Goal: Navigation & Orientation: Find specific page/section

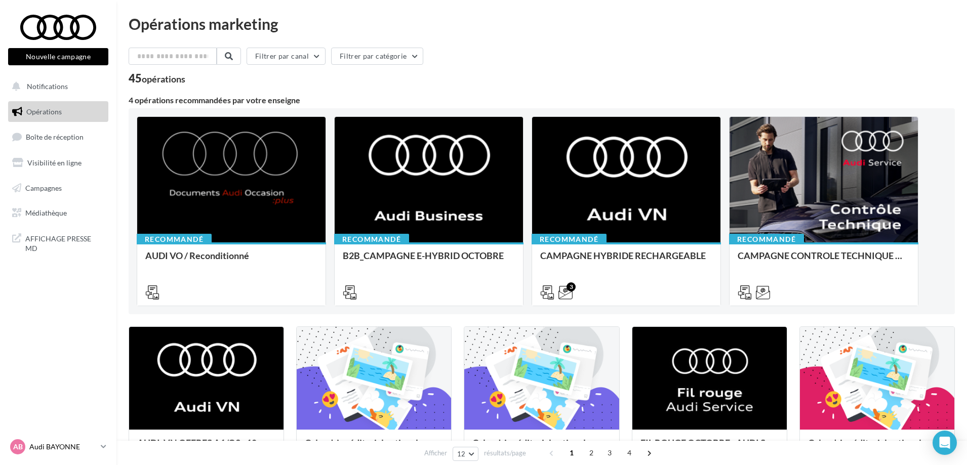
click at [57, 445] on p "Audi BAYONNE" at bounding box center [62, 447] width 67 height 10
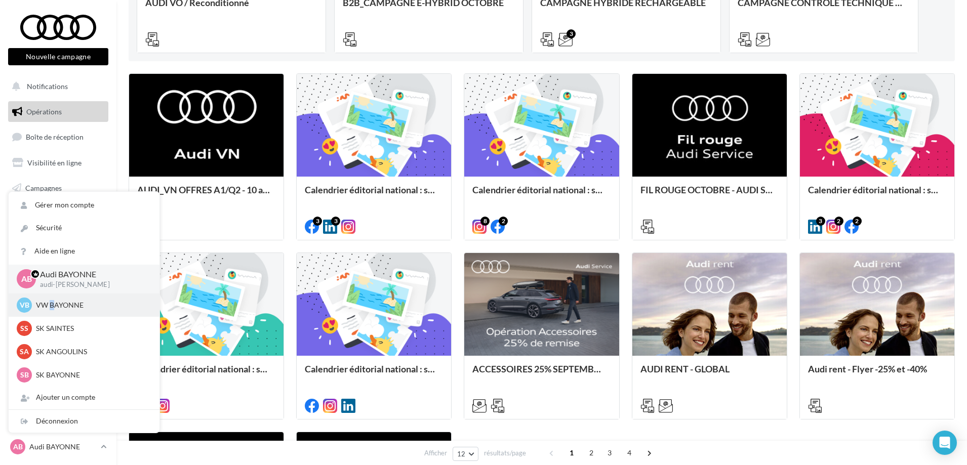
click at [52, 301] on p "VW BAYONNE" at bounding box center [91, 305] width 111 height 10
click at [71, 305] on p "VW BAYONNE" at bounding box center [91, 305] width 111 height 10
click at [54, 303] on p "VW BAYONNE" at bounding box center [91, 305] width 111 height 10
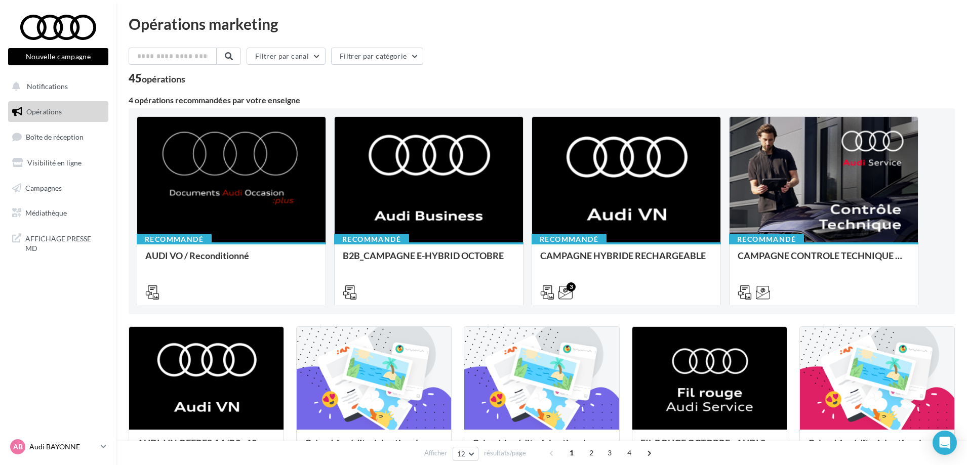
click at [54, 444] on p "Audi BAYONNE" at bounding box center [62, 447] width 67 height 10
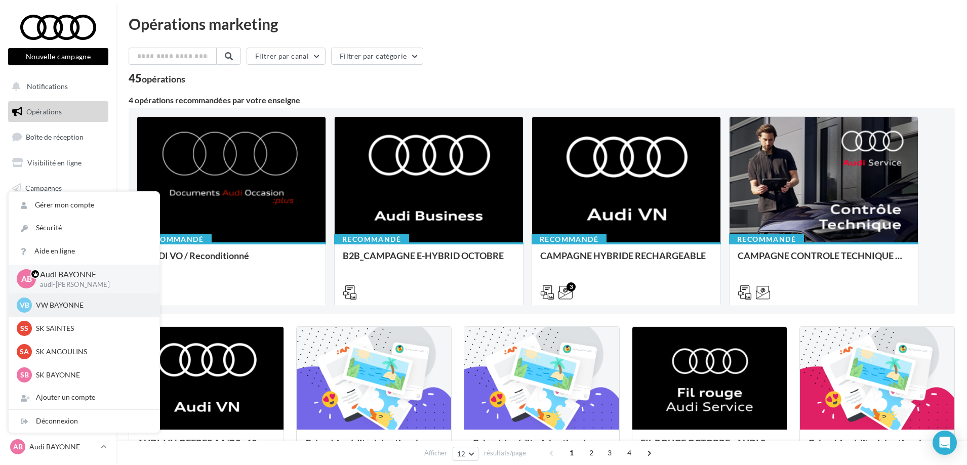
click at [93, 303] on p "VW BAYONNE" at bounding box center [91, 305] width 111 height 10
